Goal: Check status: Check status

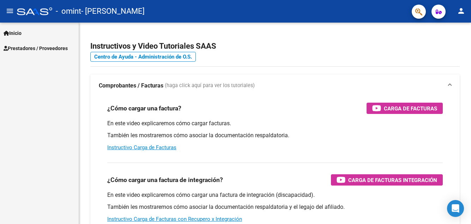
click at [47, 33] on link "Inicio" at bounding box center [39, 32] width 79 height 15
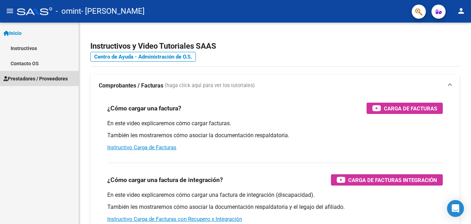
click at [26, 77] on span "Prestadores / Proveedores" at bounding box center [36, 79] width 64 height 8
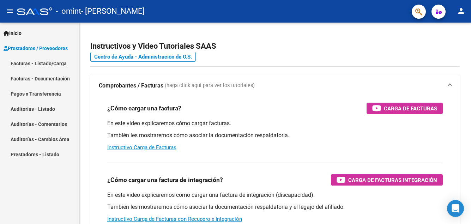
click at [43, 66] on link "Facturas - Listado/Carga" at bounding box center [39, 63] width 79 height 15
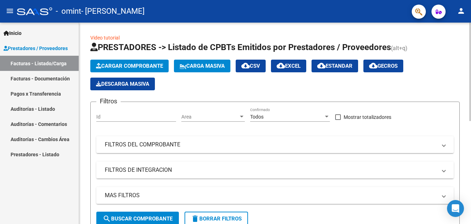
drag, startPoint x: 460, startPoint y: 153, endPoint x: 460, endPoint y: 136, distance: 16.9
click at [460, 136] on div "Video tutorial PRESTADORES -> Listado de CPBTs Emitidos por Prestadores / Prove…" at bounding box center [275, 226] width 392 height 406
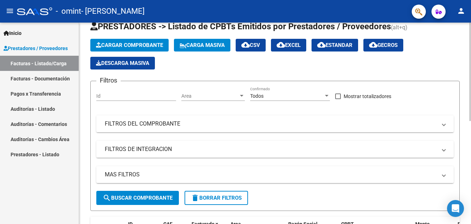
scroll to position [22, 0]
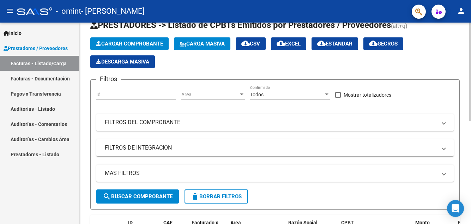
click at [470, 125] on div at bounding box center [470, 83] width 2 height 98
click at [70, 78] on link "Facturas - Documentación" at bounding box center [39, 78] width 79 height 15
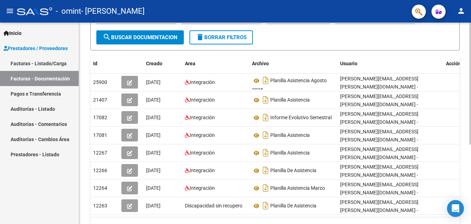
scroll to position [103, 0]
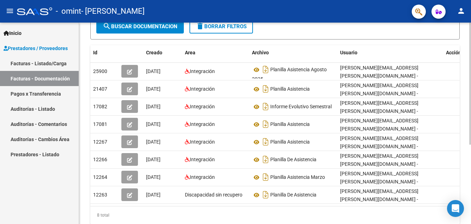
click at [467, 110] on div "PRESTADORES -> Comprobantes - Documentación Respaldatoria cloud_download Export…" at bounding box center [275, 83] width 393 height 327
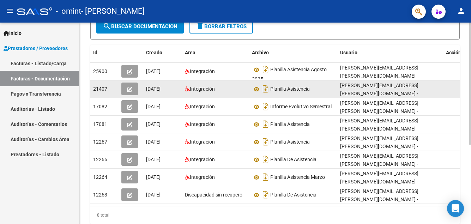
click at [320, 86] on div "Planilla Asistencia" at bounding box center [293, 88] width 82 height 11
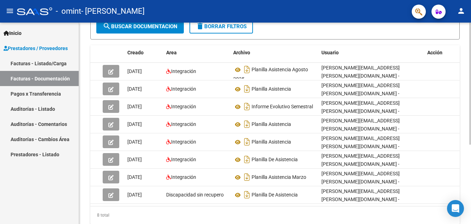
scroll to position [0, 0]
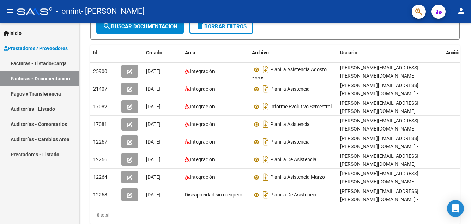
click at [52, 92] on link "Pagos x Transferencia" at bounding box center [39, 93] width 79 height 15
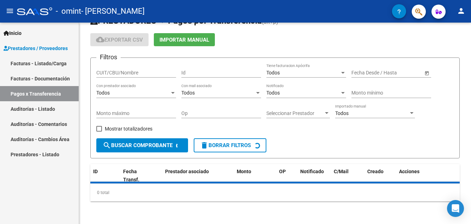
scroll to position [35, 0]
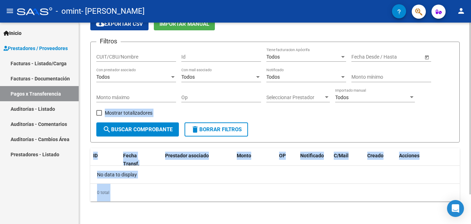
drag, startPoint x: 468, startPoint y: 96, endPoint x: 470, endPoint y: 139, distance: 42.7
click at [470, 139] on div "PRESTADORES -> Pagos por Transferencia (alt+p) cloud_download Exportar CSV Impo…" at bounding box center [275, 106] width 393 height 236
drag, startPoint x: 470, startPoint y: 139, endPoint x: 435, endPoint y: 142, distance: 35.4
click at [435, 142] on form "Filtros CUIT/CBU/Nombre Id Todos Tiene facturacion Apócrifa Fecha inicio – Fech…" at bounding box center [274, 92] width 369 height 101
click at [422, 169] on div "No data to display" at bounding box center [274, 175] width 369 height 18
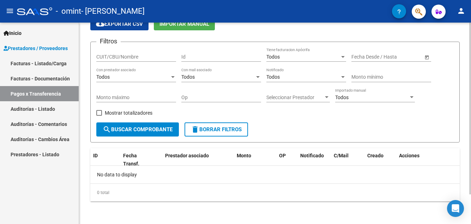
click at [140, 126] on span "search Buscar Comprobante" at bounding box center [138, 129] width 70 height 6
click at [97, 110] on span at bounding box center [99, 113] width 6 height 6
click at [99, 116] on input "Mostrar totalizadores" at bounding box center [99, 116] width 0 height 0
click at [115, 128] on span "search Buscar Comprobante" at bounding box center [138, 129] width 70 height 6
click at [100, 114] on span at bounding box center [99, 113] width 6 height 6
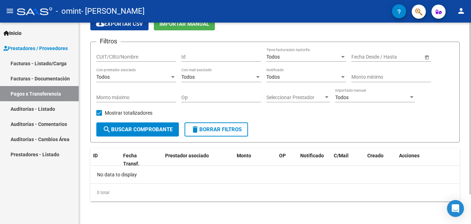
click at [99, 116] on input "Mostrar totalizadores" at bounding box center [99, 116] width 0 height 0
checkbox input "false"
